Goal: Task Accomplishment & Management: Use online tool/utility

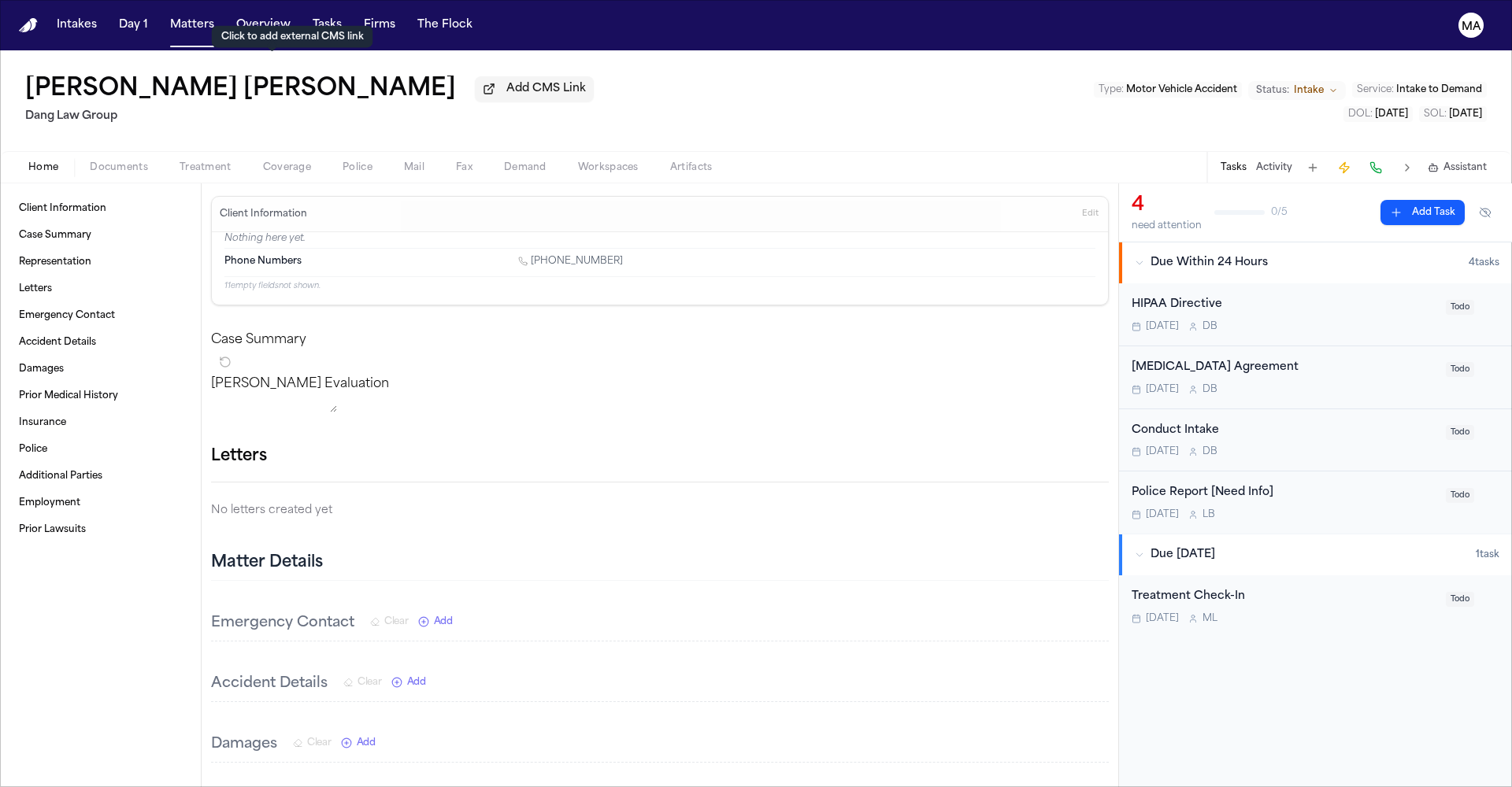
click at [506, 81] on span "Add CMS Link" at bounding box center [546, 89] width 79 height 16
click at [605, 66] on div "Jesica Mirley Cardenas Garcia Dang Law Group Type : Motor Vehicle Accident Stat…" at bounding box center [756, 102] width 1512 height 104
click at [701, 82] on button at bounding box center [712, 93] width 22 height 22
click at [506, 81] on span "Add CMS Link" at bounding box center [546, 89] width 79 height 16
click at [602, 59] on div "Jesica Mirley Cardenas Garcia Dang Law Group Type : Motor Vehicle Accident Stat…" at bounding box center [756, 102] width 1512 height 104
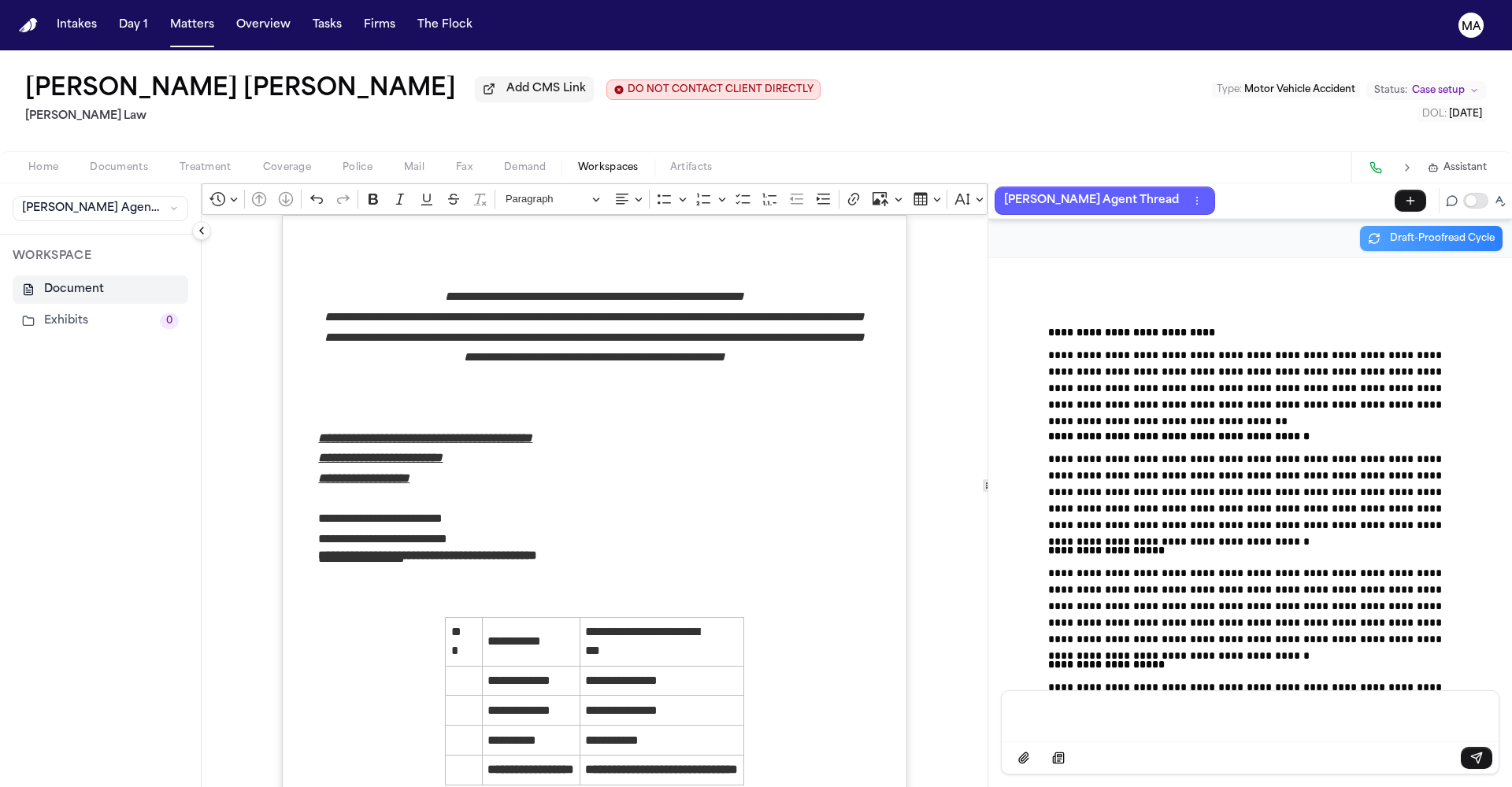
scroll to position [29545, 0]
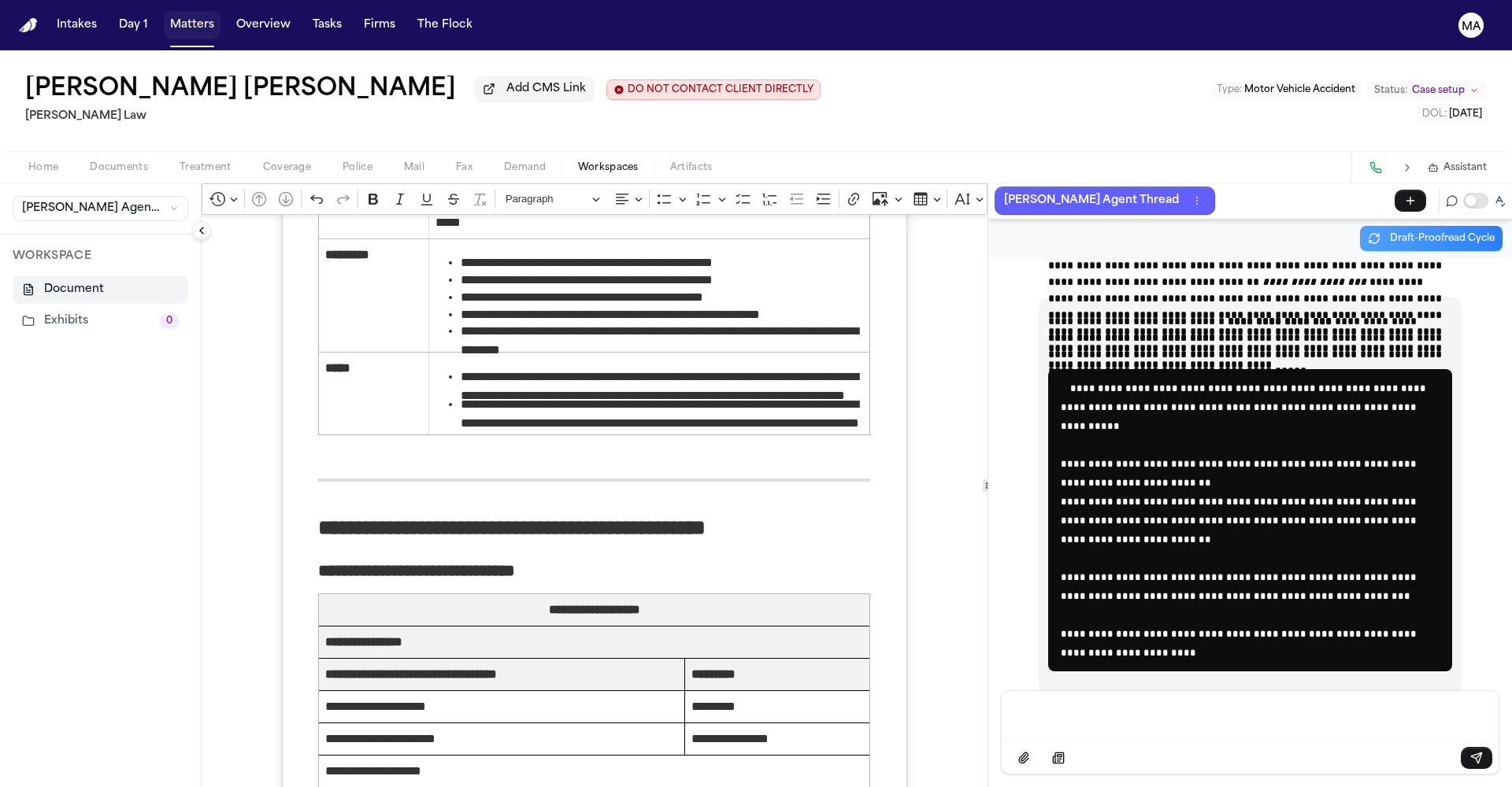
click at [164, 16] on button "Matters" at bounding box center [191, 25] width 57 height 29
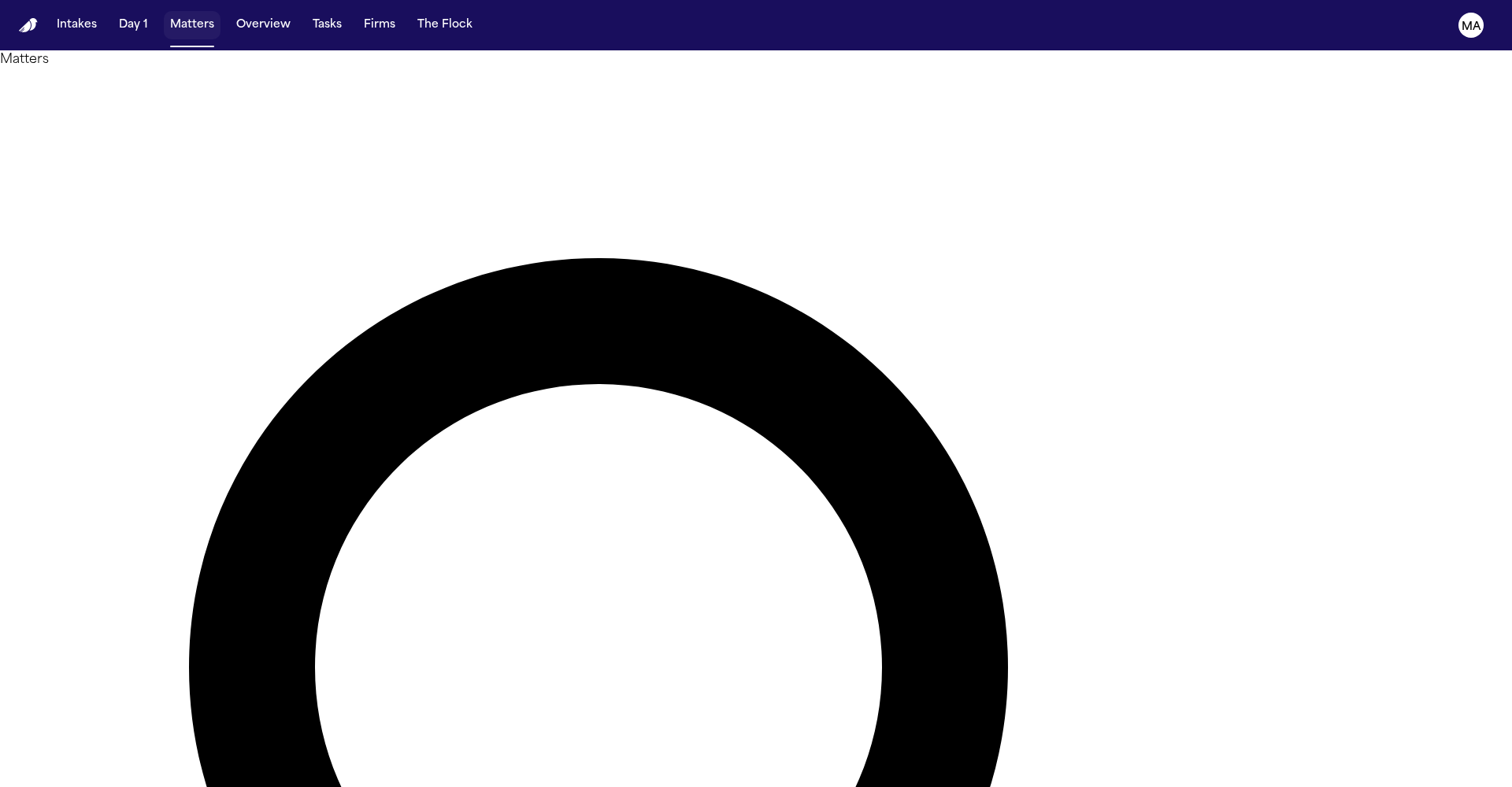
click at [164, 14] on button "Matters" at bounding box center [191, 25] width 57 height 29
type input "*****"
click at [888, 786] on div at bounding box center [756, 787] width 1512 height 0
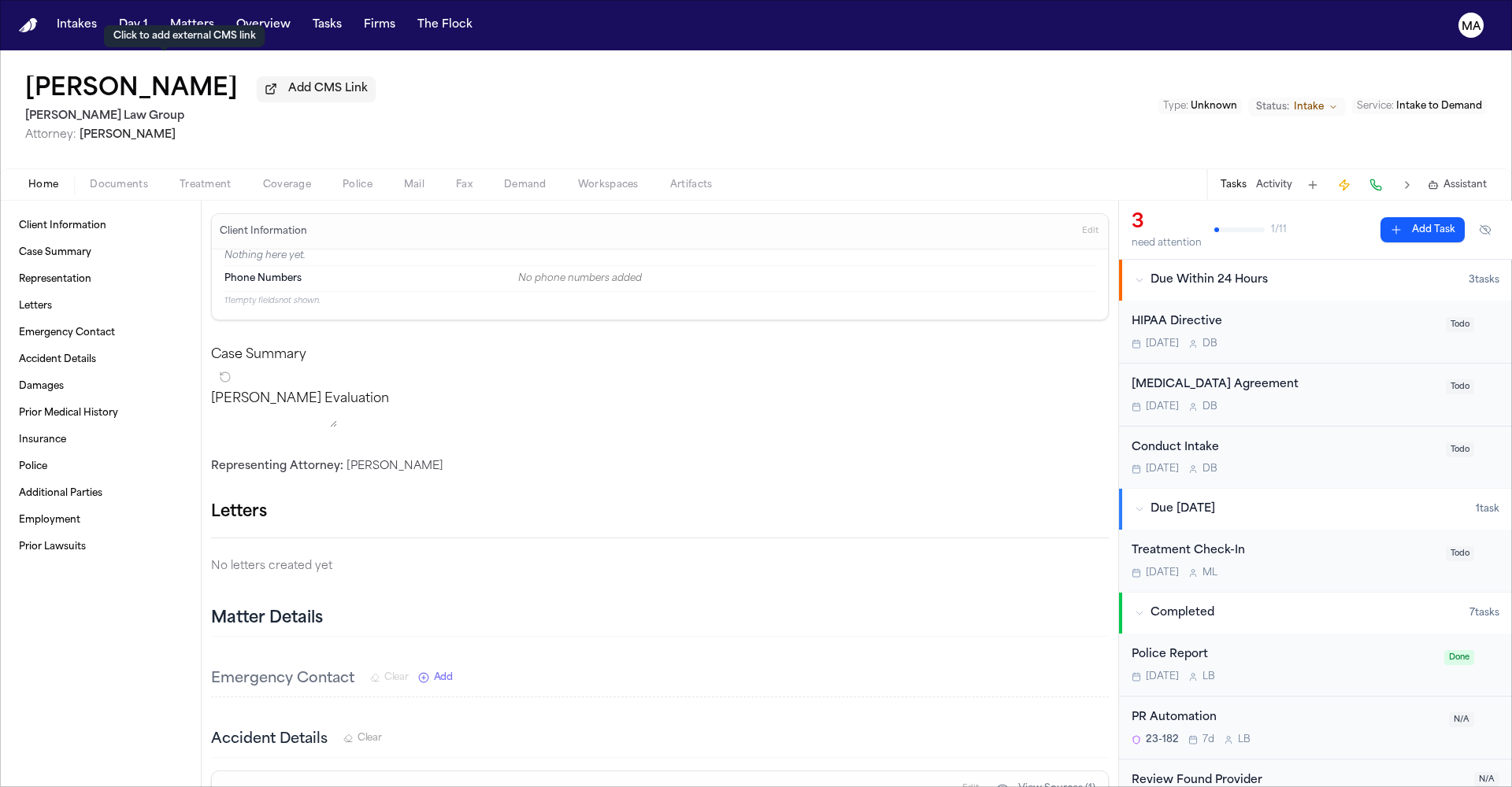
click at [289, 81] on span "Add CMS Link" at bounding box center [328, 89] width 79 height 16
paste input "**********"
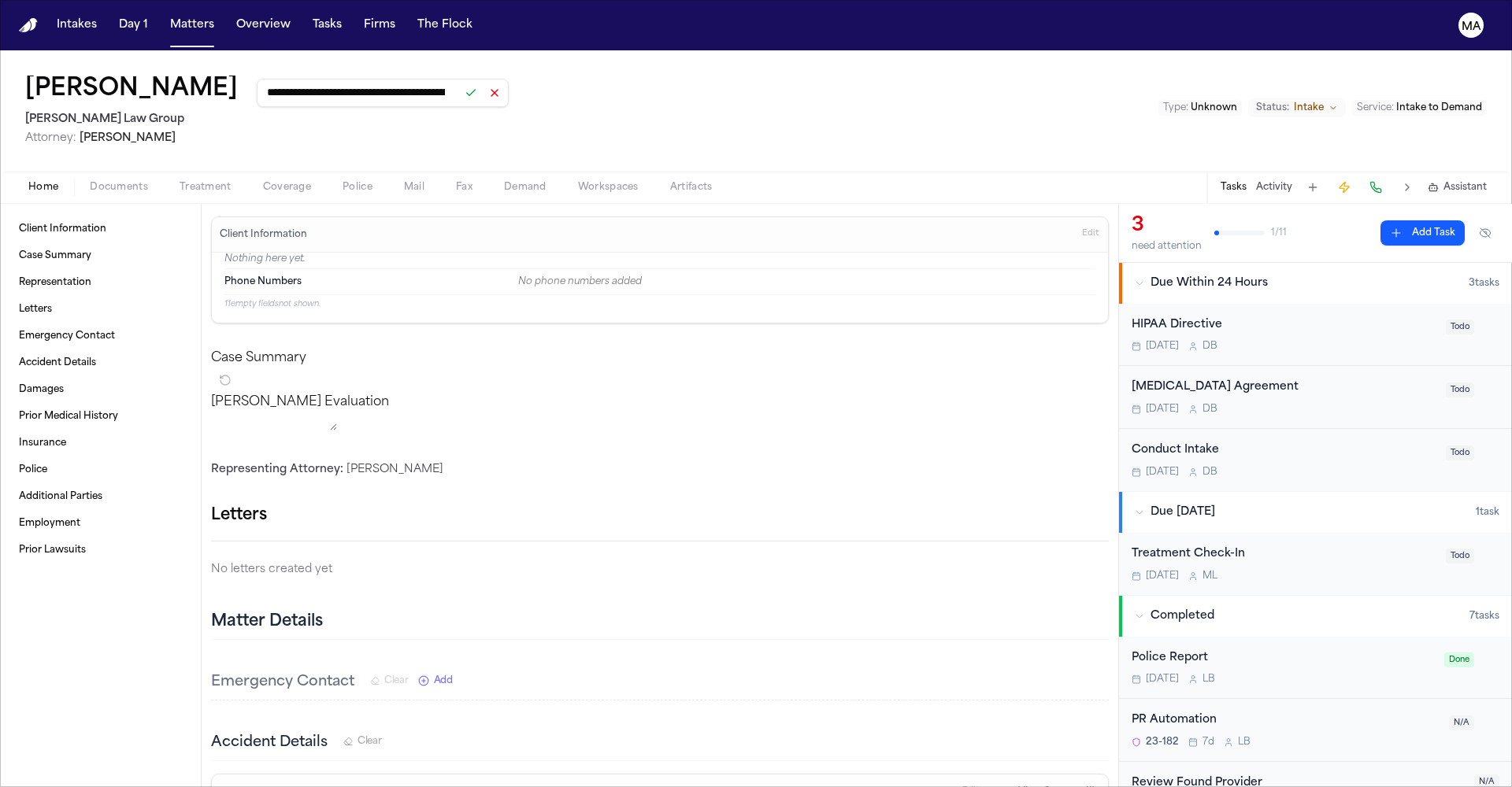
type input "**********"
click at [460, 82] on button at bounding box center [471, 93] width 22 height 22
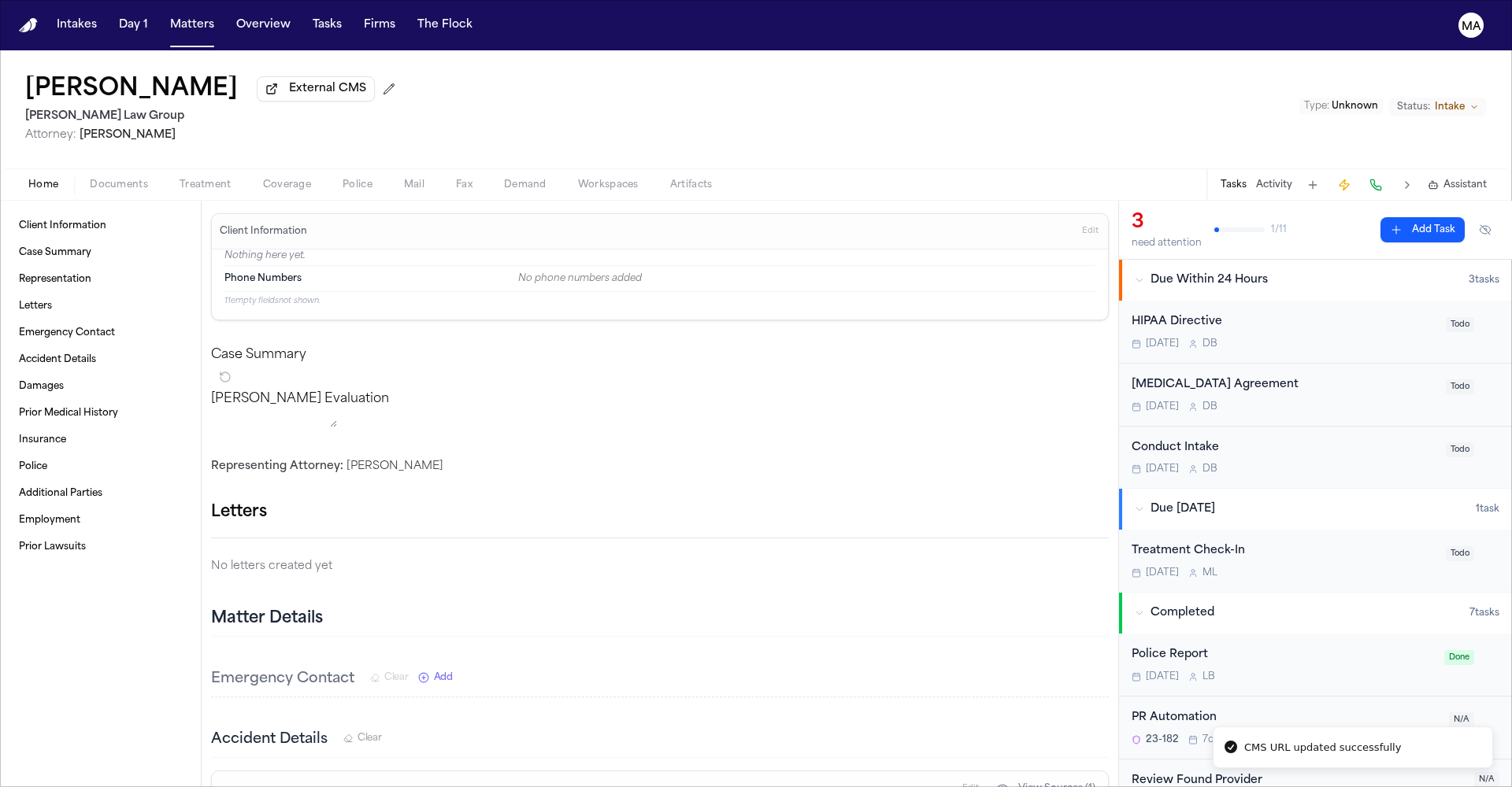
click at [583, 68] on div "[PERSON_NAME] External CMS [PERSON_NAME] Law Group Attorney: [PERSON_NAME] Type…" at bounding box center [756, 109] width 1512 height 118
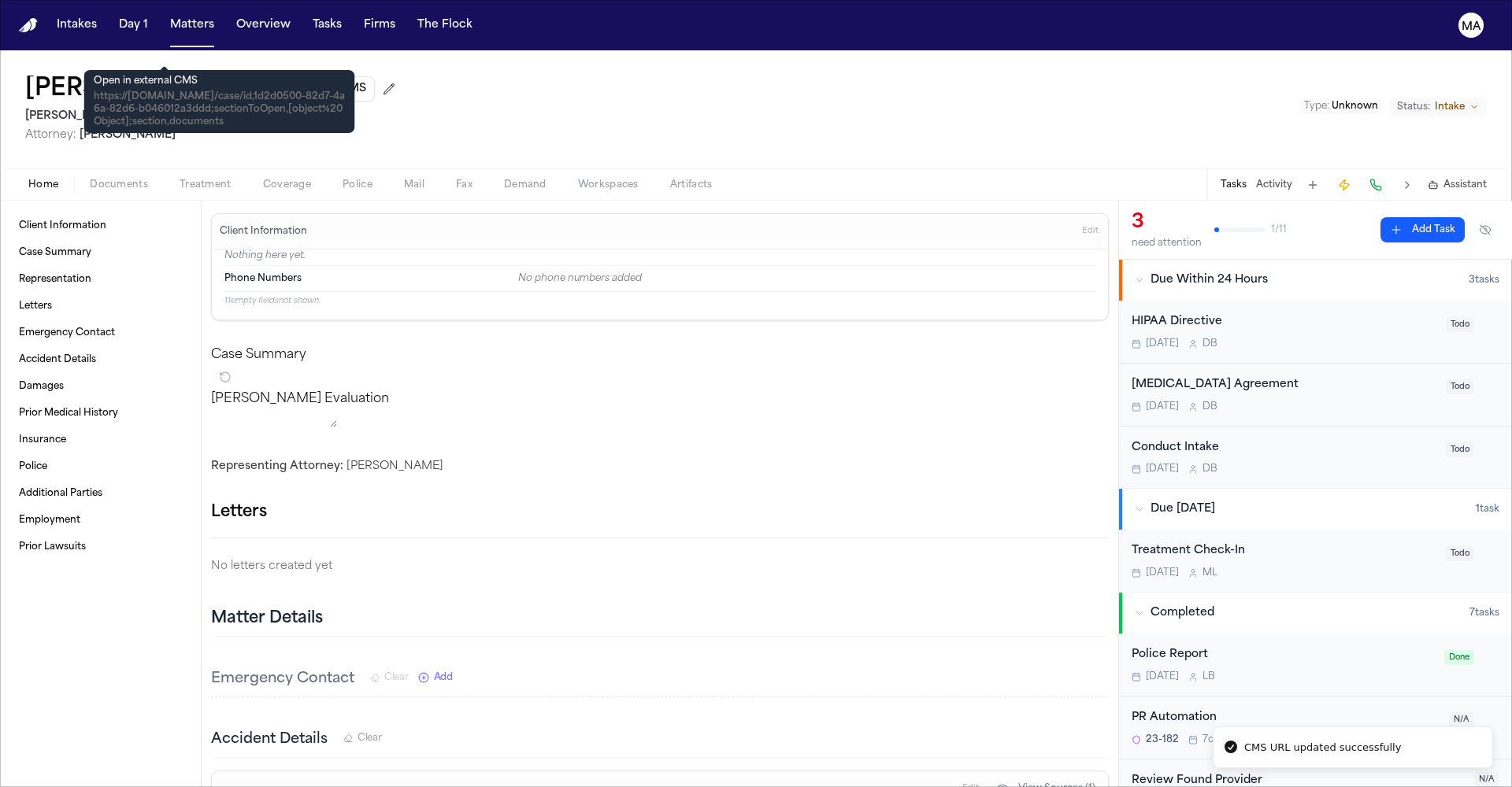
click at [289, 81] on span "External CMS" at bounding box center [327, 89] width 77 height 16
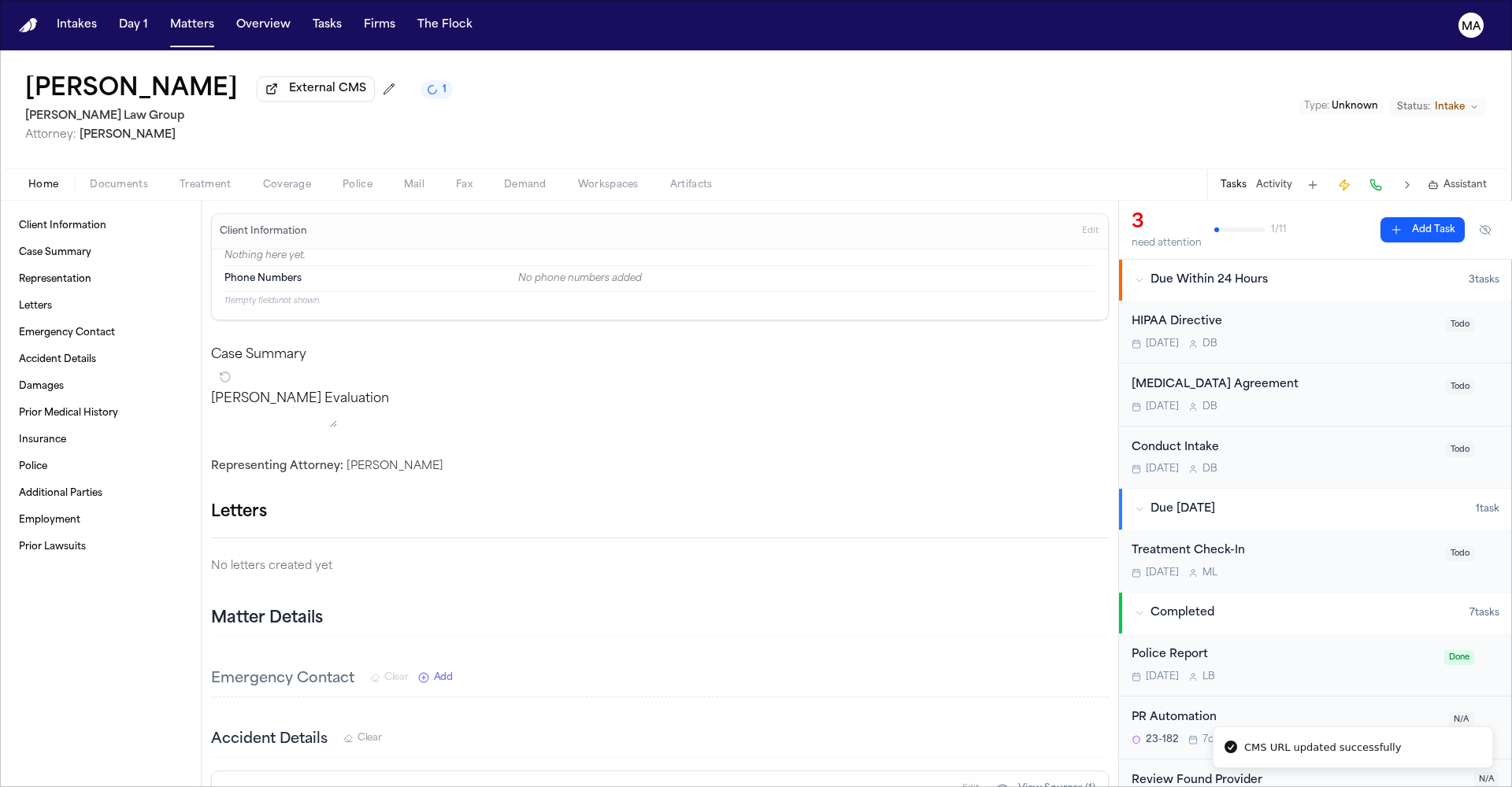
click at [392, 50] on div "[PERSON_NAME] External CMS 1 [PERSON_NAME] Law Group Attorney: [PERSON_NAME] Ty…" at bounding box center [756, 109] width 1512 height 118
